Goal: Task Accomplishment & Management: Manage account settings

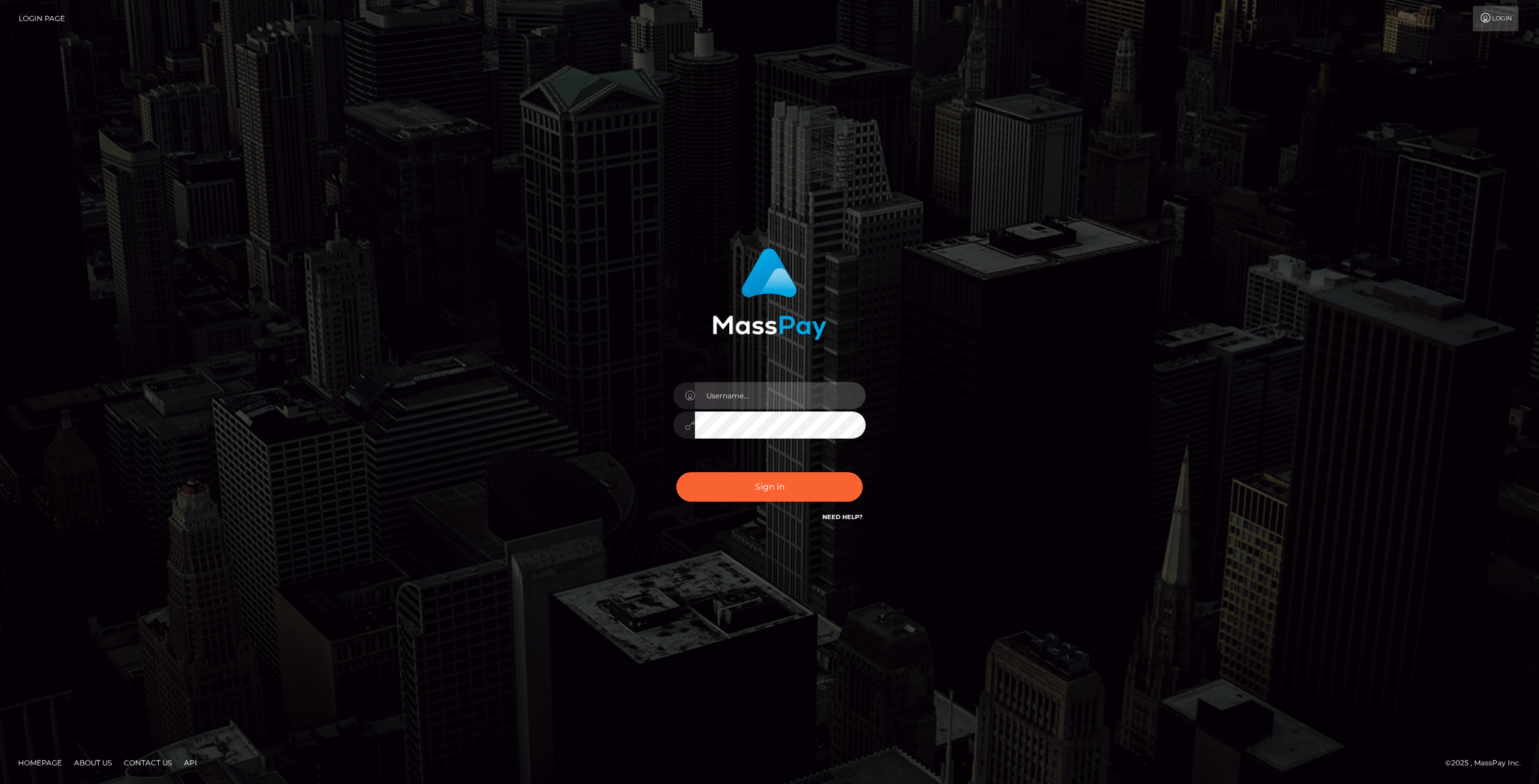
click at [821, 395] on input "text" at bounding box center [781, 395] width 171 height 27
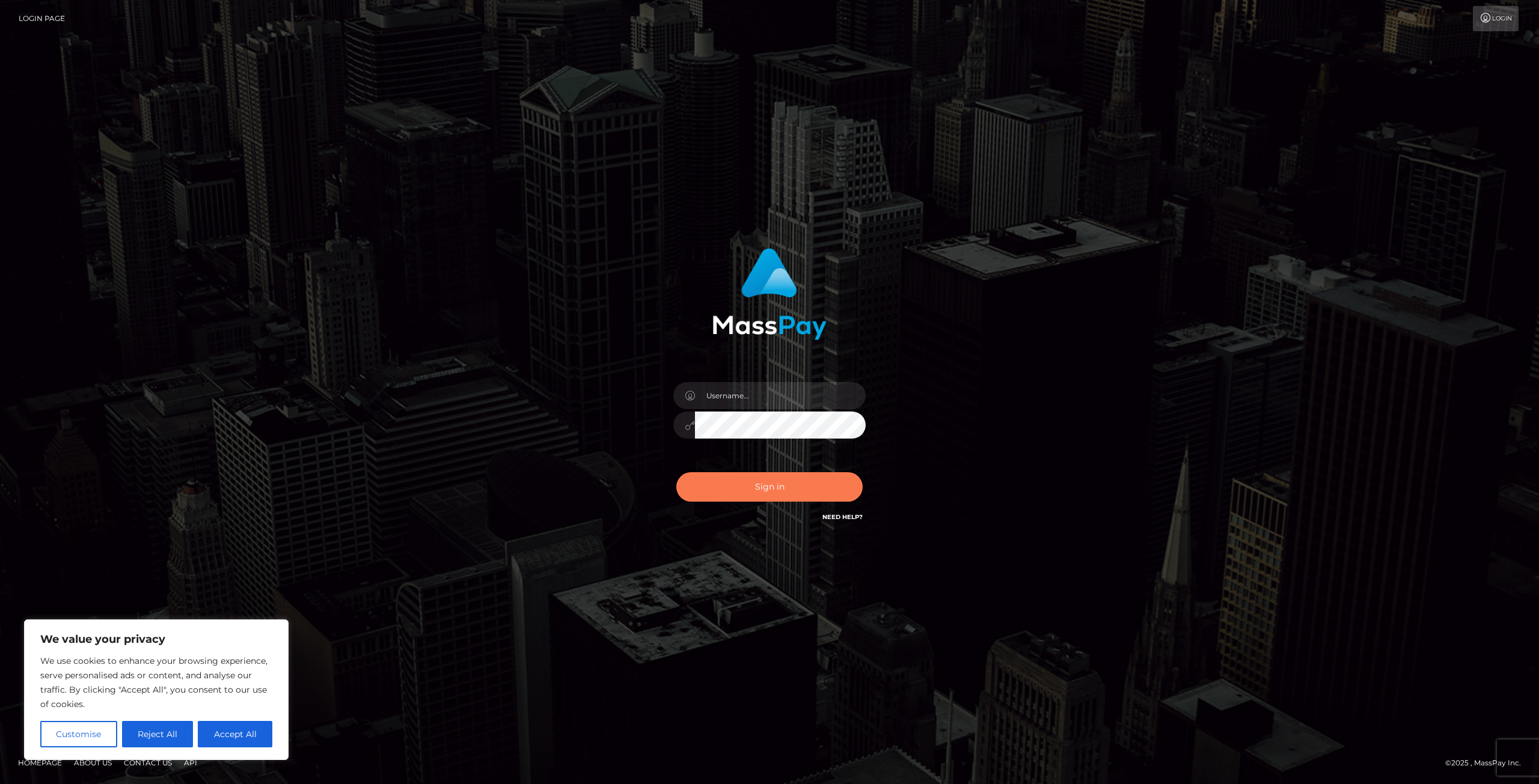
click at [795, 488] on button "Sign in" at bounding box center [770, 487] width 186 height 30
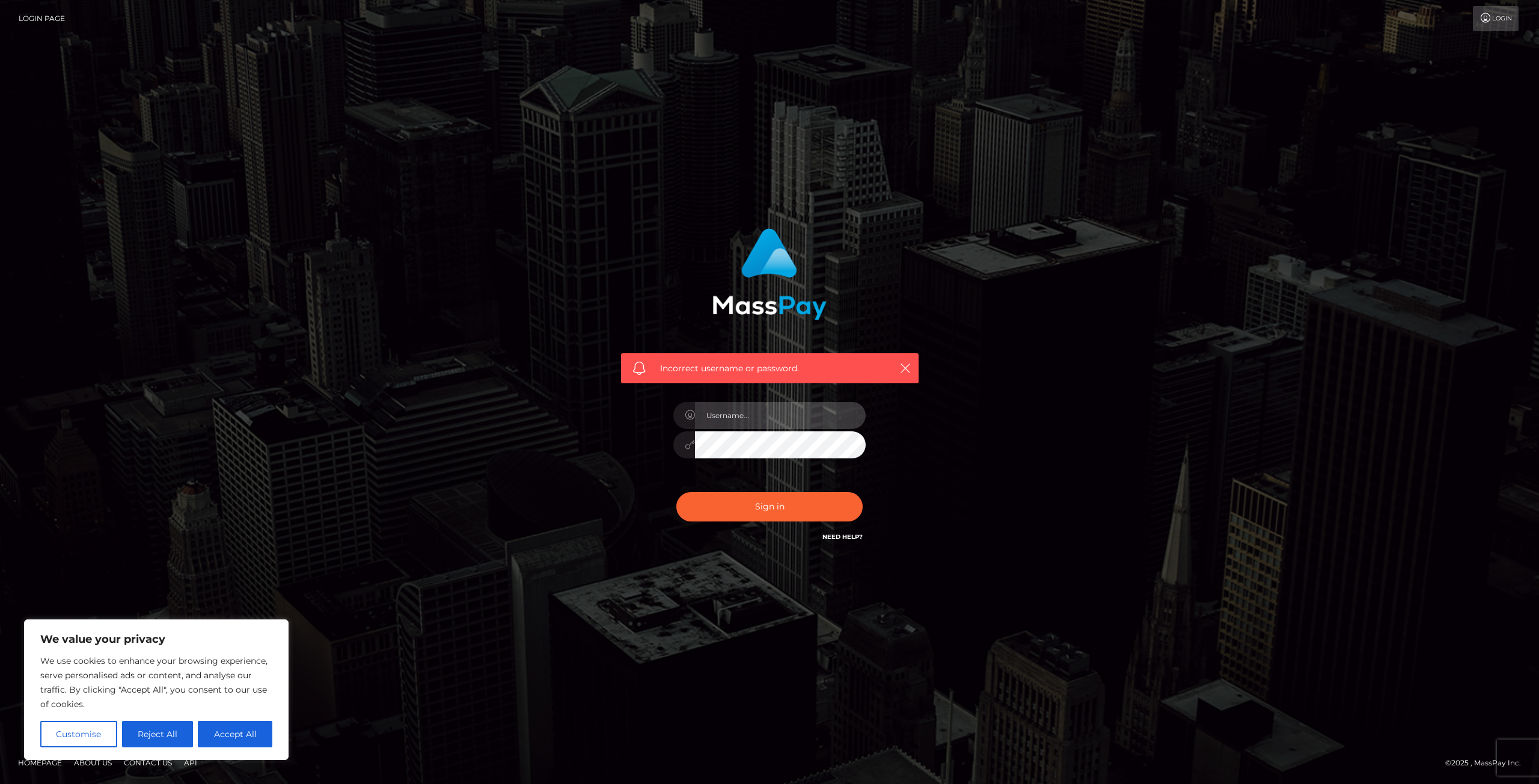
click at [779, 417] on input "text" at bounding box center [781, 415] width 171 height 27
type input "langevin822@yahoo.com"
click at [794, 491] on div "Sign in Need Help?" at bounding box center [770, 512] width 211 height 53
click at [794, 509] on button "Sign in" at bounding box center [770, 506] width 186 height 30
